Goal: Task Accomplishment & Management: Use online tool/utility

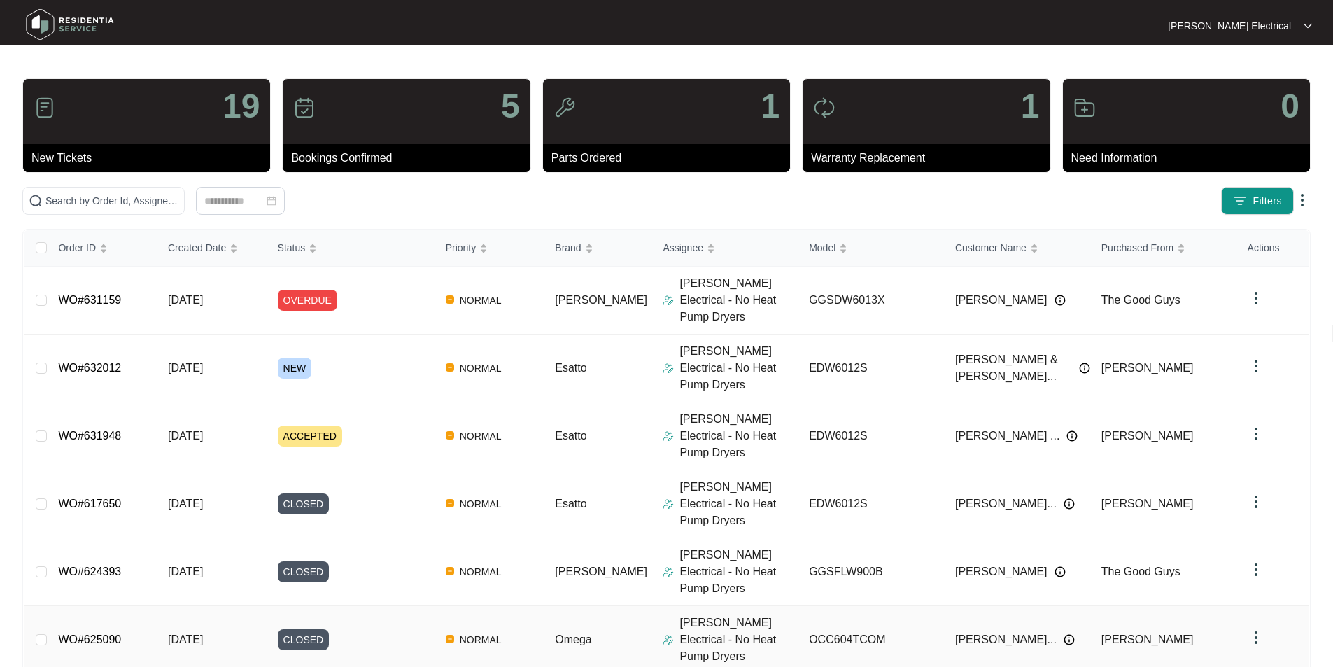
scroll to position [140, 0]
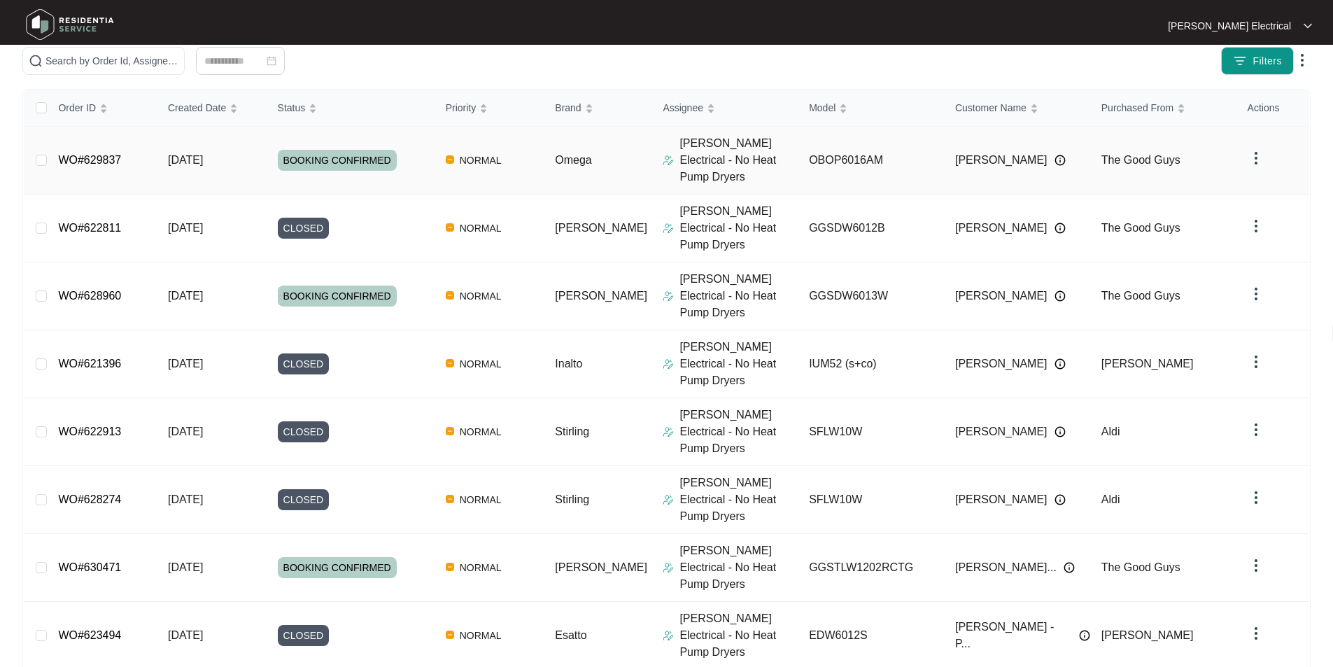
click at [115, 154] on link "WO#629837" at bounding box center [89, 160] width 63 height 12
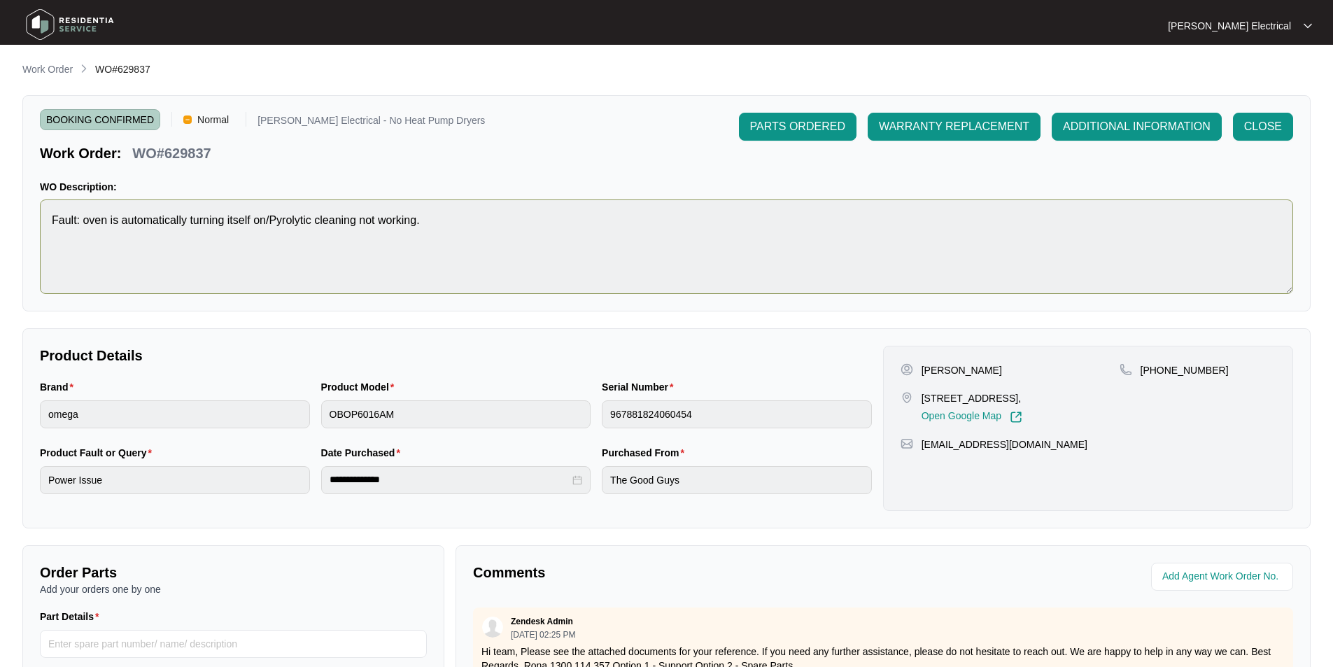
scroll to position [140, 0]
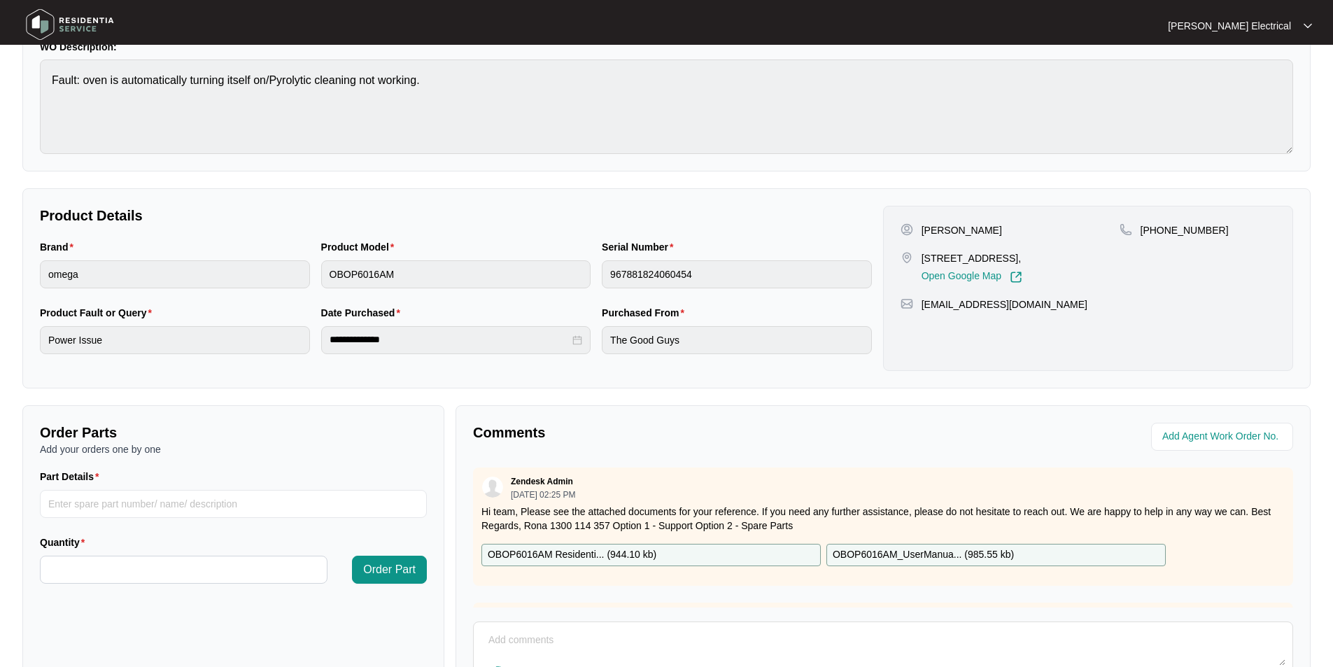
click at [572, 552] on p "OBOP6016AM Residenti... ( 944.10 kb )" at bounding box center [572, 554] width 169 height 15
paste input "SP20525"
type input "SP20525"
click at [88, 565] on input "Quantity" at bounding box center [184, 569] width 286 height 27
type input "*"
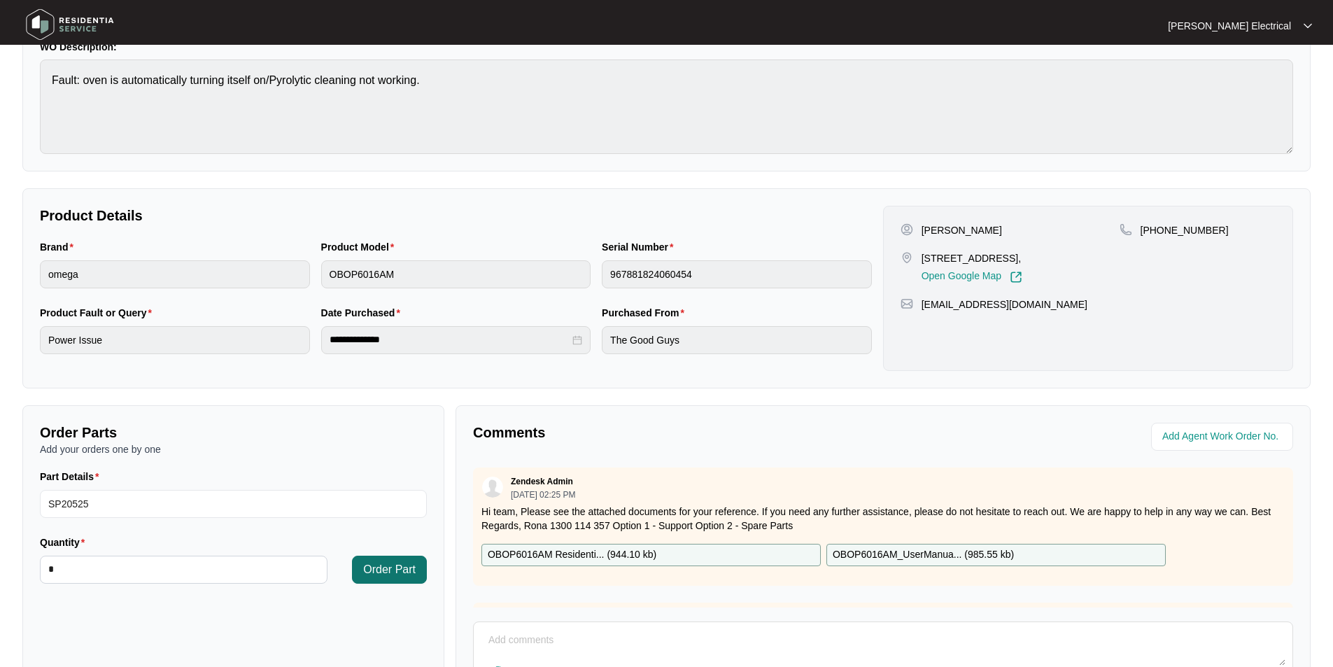
click at [389, 565] on span "Order Part" at bounding box center [389, 569] width 52 height 17
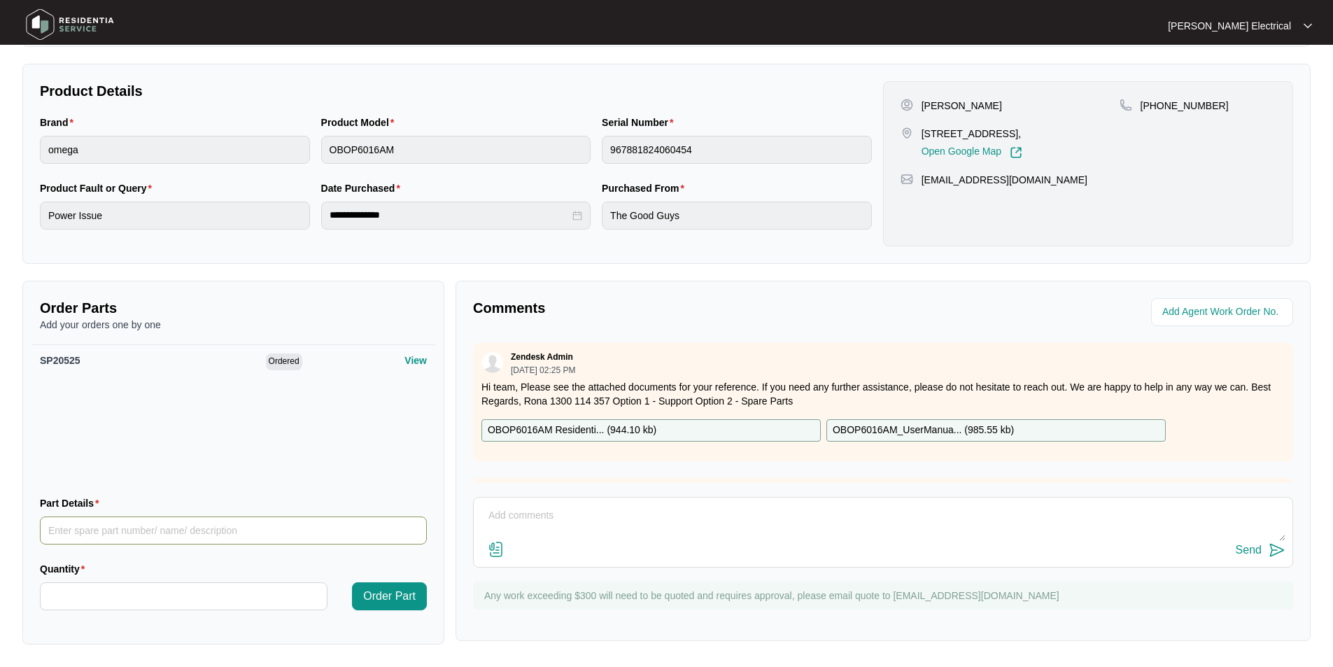
click at [71, 529] on input "Part Details" at bounding box center [233, 530] width 387 height 28
paste input "30101600422"
type input "30101600422"
click at [59, 596] on input "Quantity" at bounding box center [184, 596] width 286 height 27
type input "*"
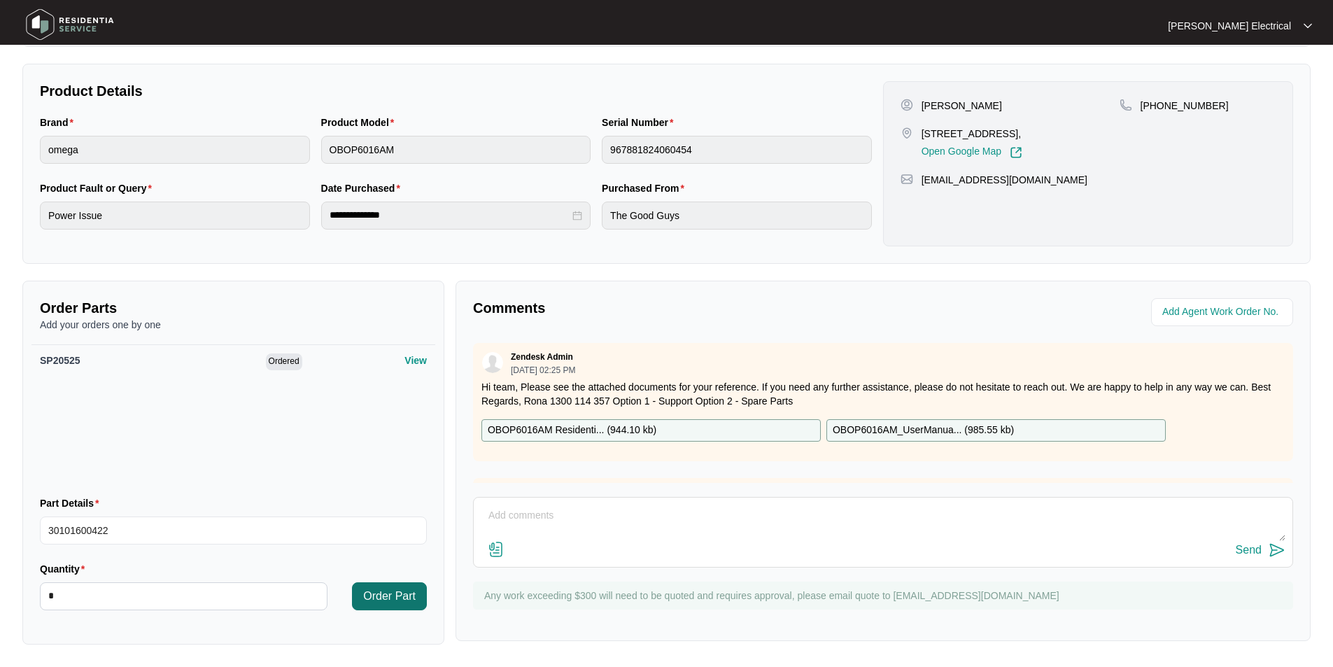
click at [382, 589] on span "Order Part" at bounding box center [389, 596] width 52 height 17
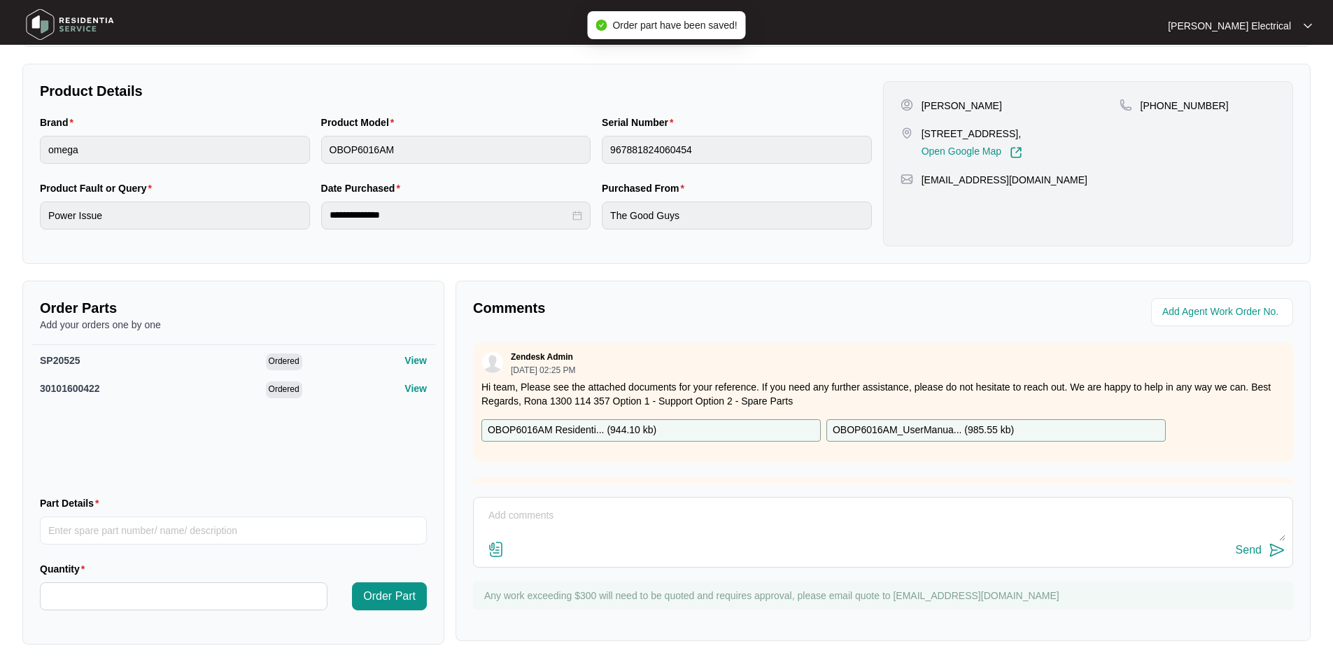
scroll to position [0, 0]
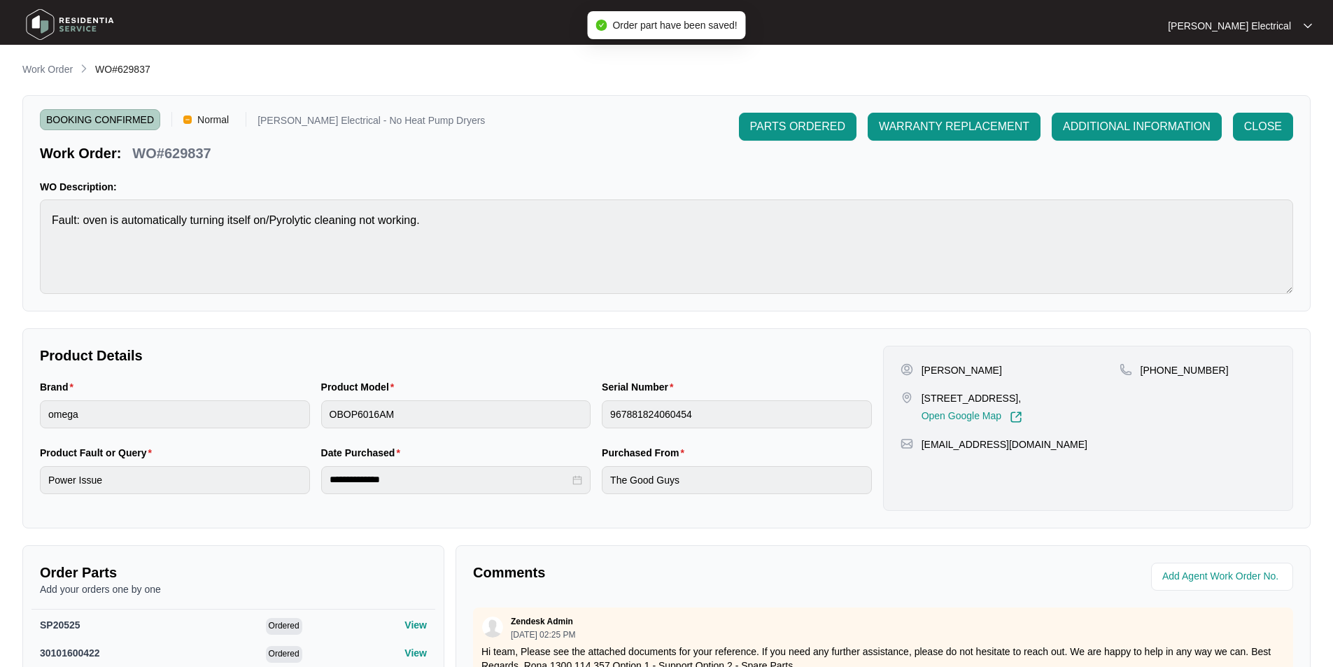
click at [782, 124] on span "PARTS ORDERED" at bounding box center [797, 126] width 95 height 17
